Goal: Find specific page/section: Find specific page/section

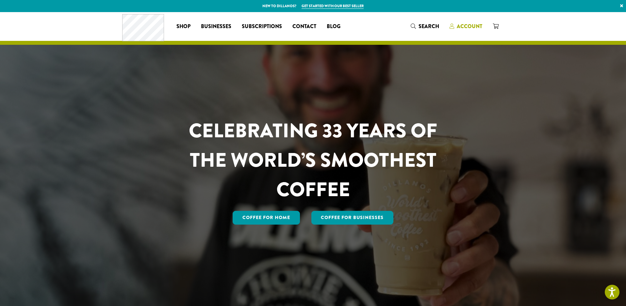
click at [468, 25] on span "Account" at bounding box center [469, 27] width 25 height 8
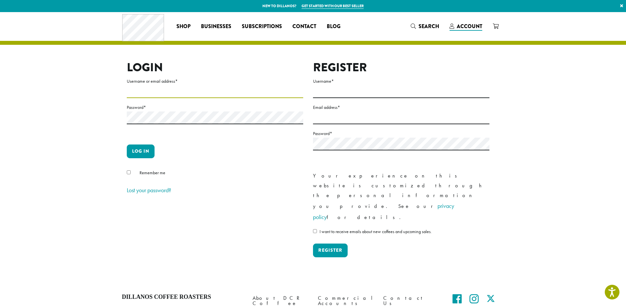
type input "**********"
click at [144, 151] on button "Log in" at bounding box center [141, 151] width 28 height 14
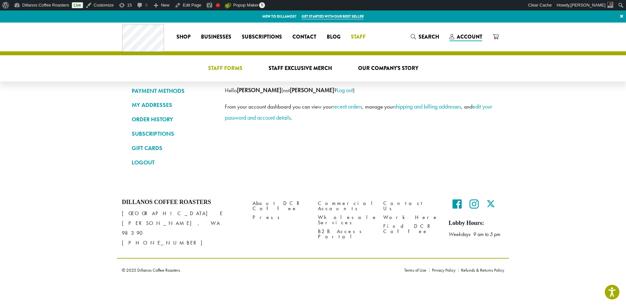
click at [238, 69] on span "Staff Forms" at bounding box center [225, 68] width 34 height 8
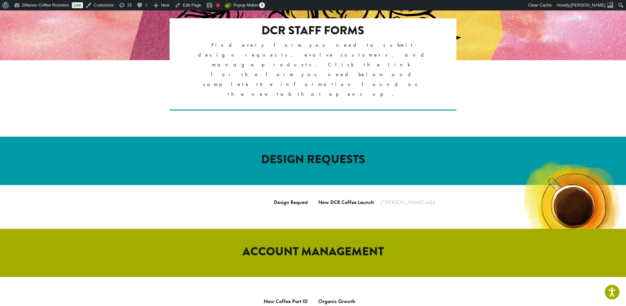
scroll to position [141, 0]
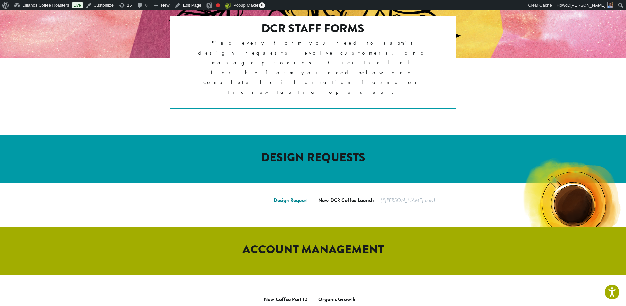
click at [284, 197] on link "Design Request" at bounding box center [291, 200] width 34 height 7
